Goal: Transaction & Acquisition: Book appointment/travel/reservation

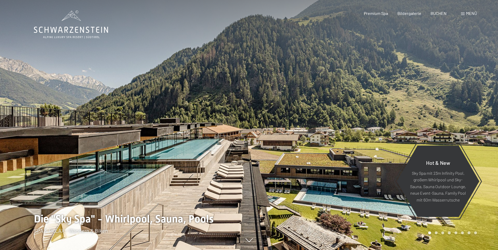
click at [440, 13] on span "BUCHEN" at bounding box center [438, 13] width 16 height 5
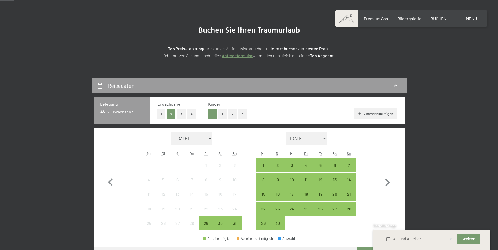
scroll to position [131, 0]
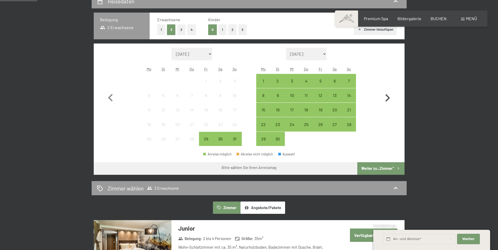
click at [387, 95] on icon "button" at bounding box center [387, 97] width 15 height 15
select select "2025-09-01"
select select "2025-10-01"
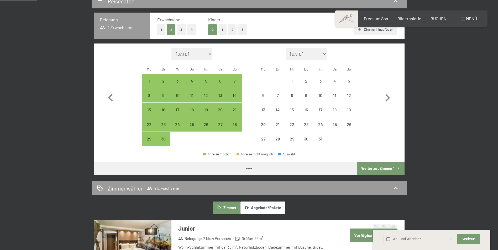
select select "2025-09-01"
select select "2025-10-01"
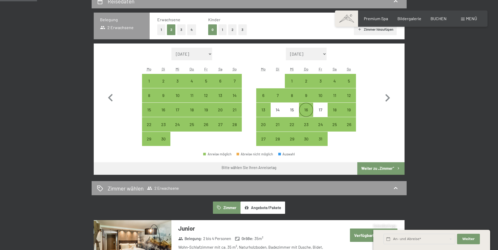
click at [307, 112] on div "16" at bounding box center [305, 114] width 13 height 13
select select "2025-09-01"
select select "2025-10-01"
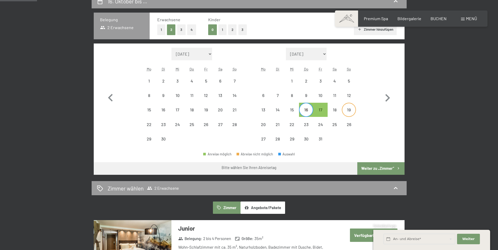
click at [348, 112] on div "19" at bounding box center [348, 114] width 13 height 13
select select "2025-09-01"
select select "2025-10-01"
